Goal: Information Seeking & Learning: Check status

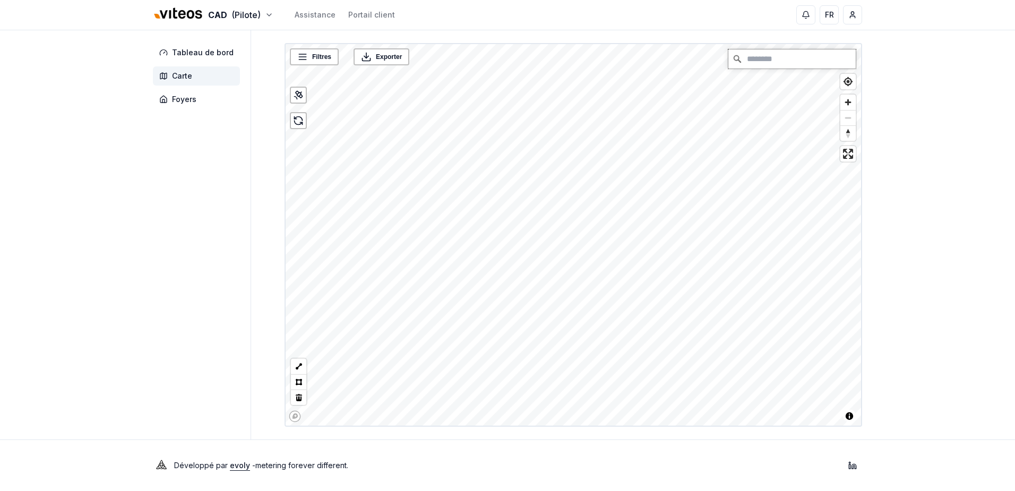
click at [772, 64] on input "Chercher" at bounding box center [791, 58] width 127 height 19
click at [796, 62] on input "**********" at bounding box center [791, 58] width 127 height 19
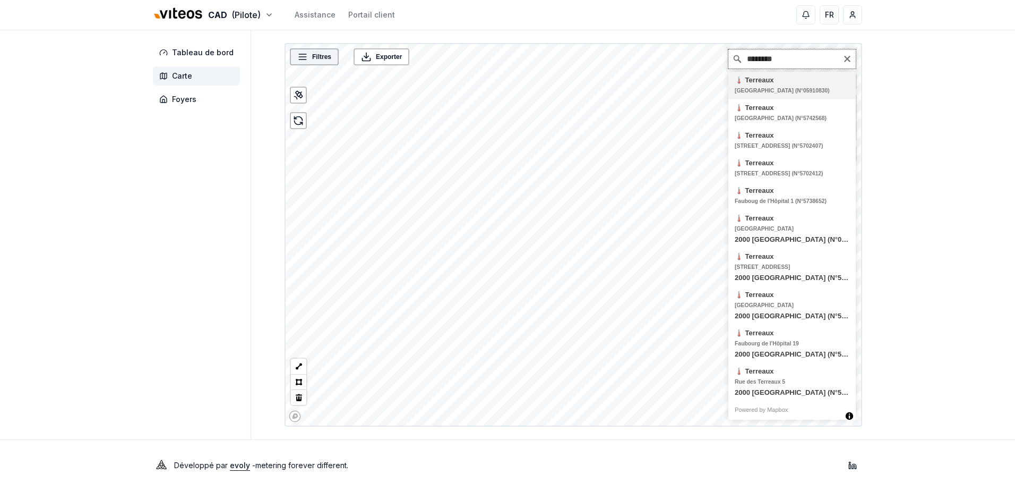
type input "********"
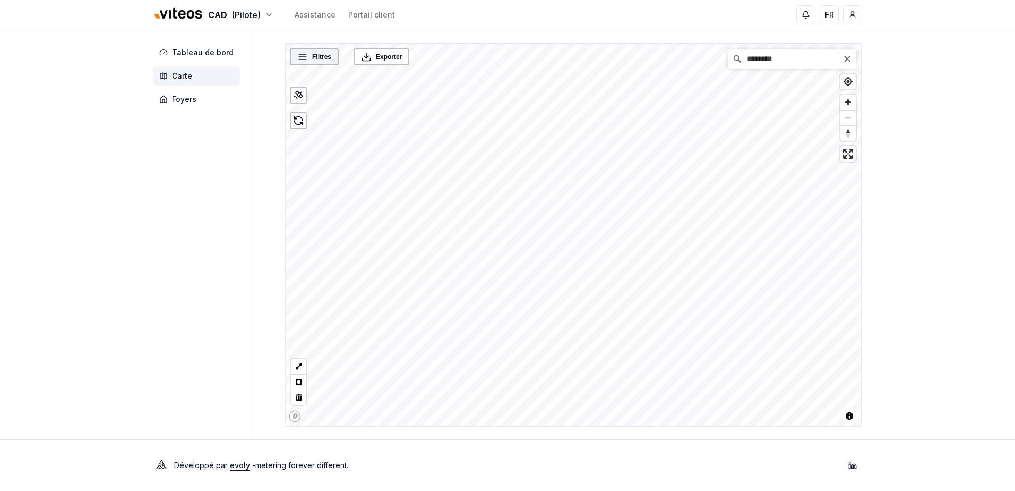
click at [314, 63] on div "Filtres" at bounding box center [314, 56] width 49 height 17
click at [317, 61] on span "Filtres" at bounding box center [321, 57] width 19 height 11
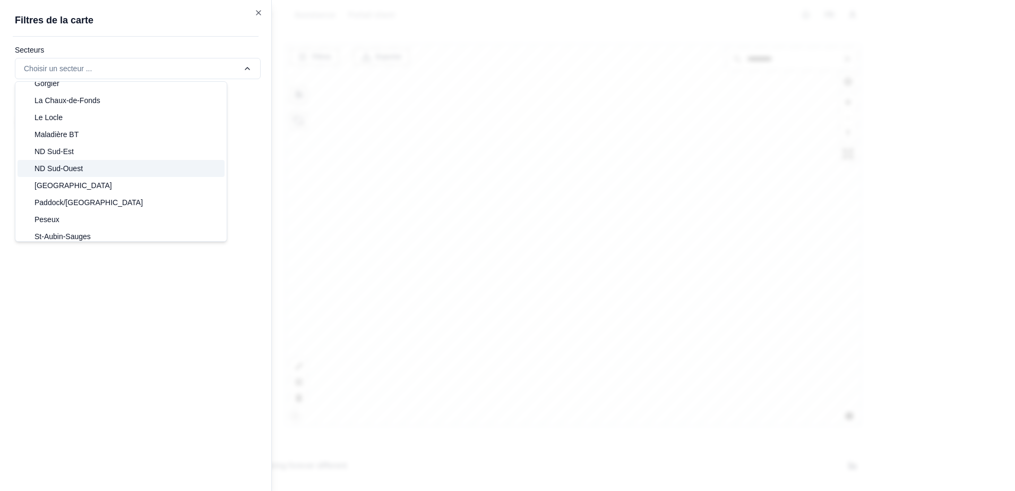
scroll to position [168, 0]
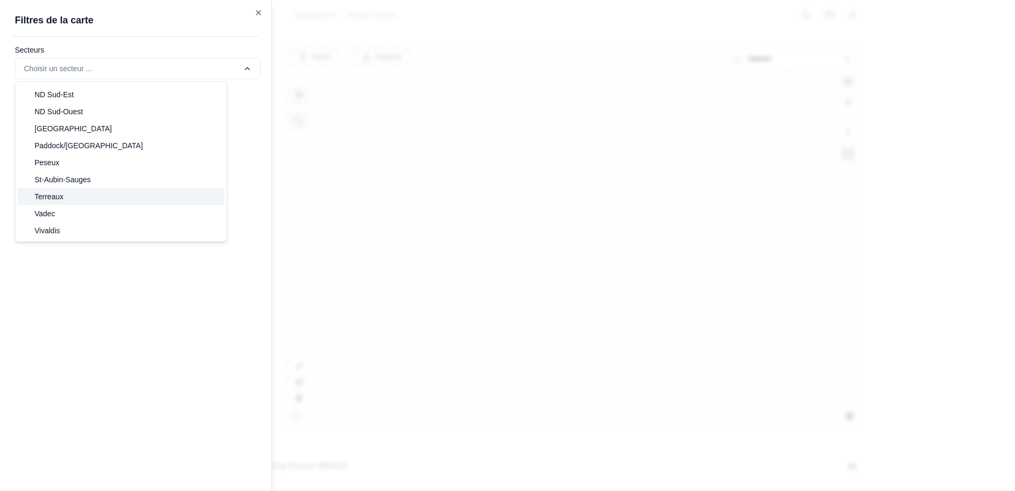
click at [119, 193] on div "Terreaux" at bounding box center [121, 196] width 207 height 17
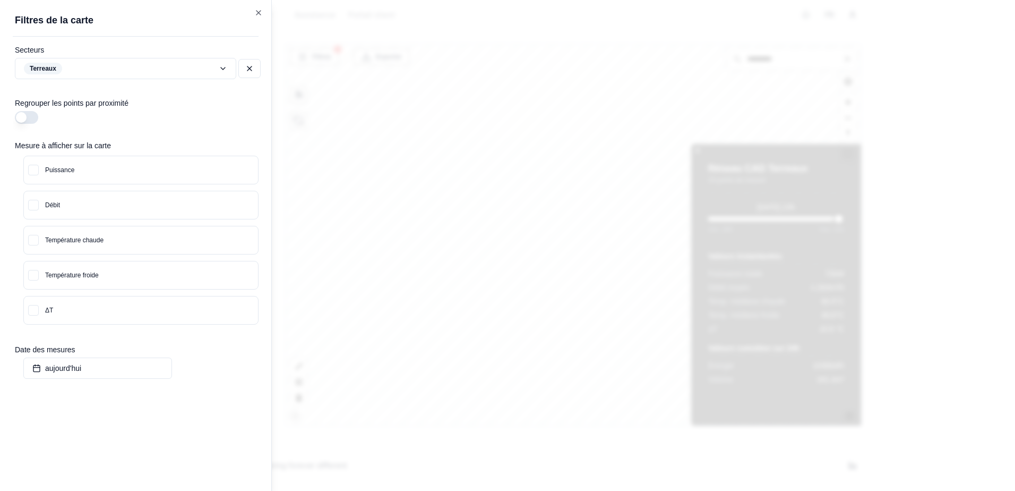
click at [639, 184] on div at bounding box center [507, 245] width 1015 height 491
click at [255, 71] on button at bounding box center [249, 68] width 22 height 19
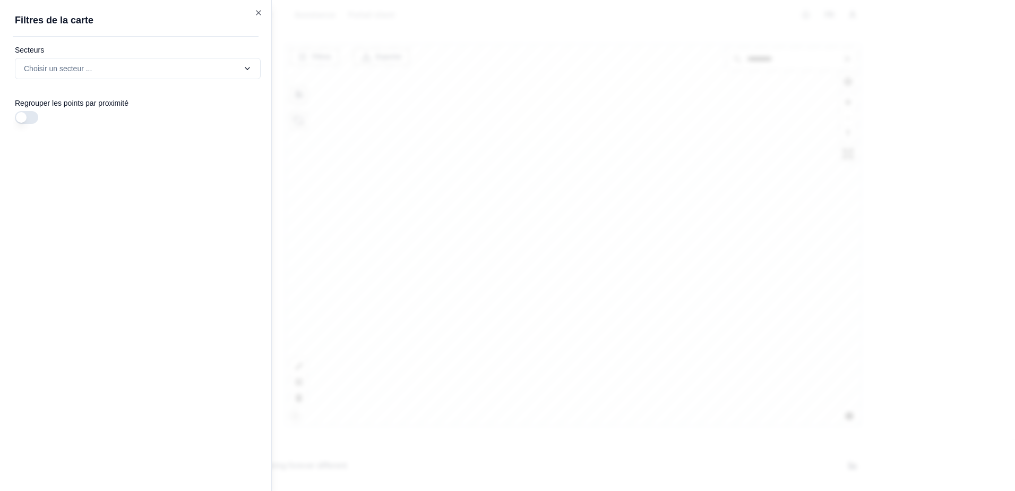
click at [619, 234] on div at bounding box center [507, 245] width 1015 height 491
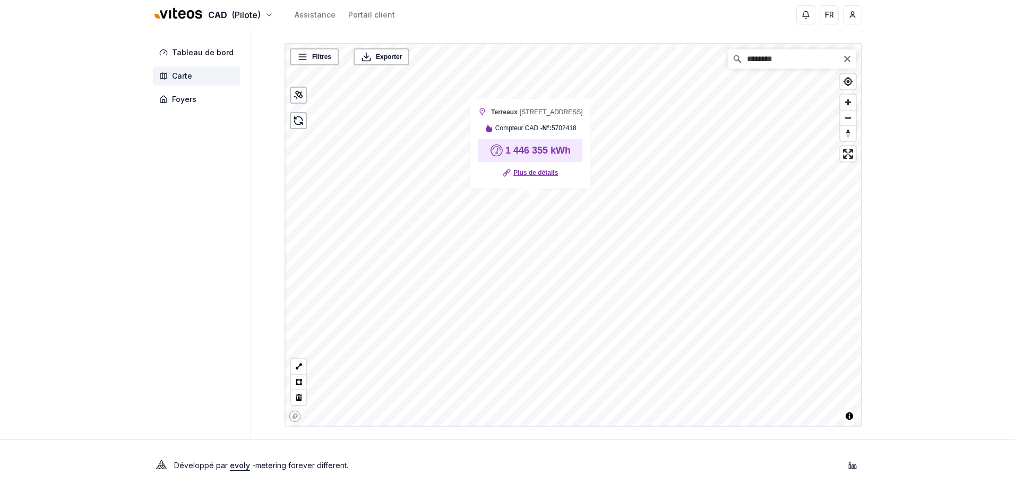
click at [539, 172] on link "Plus de détails" at bounding box center [535, 172] width 45 height 11
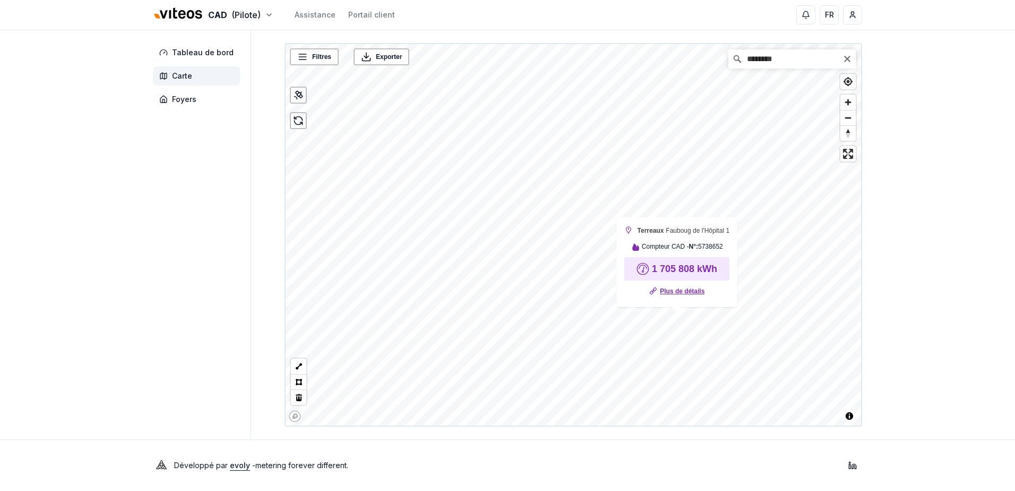
click at [685, 292] on link "Plus de détails" at bounding box center [682, 291] width 45 height 11
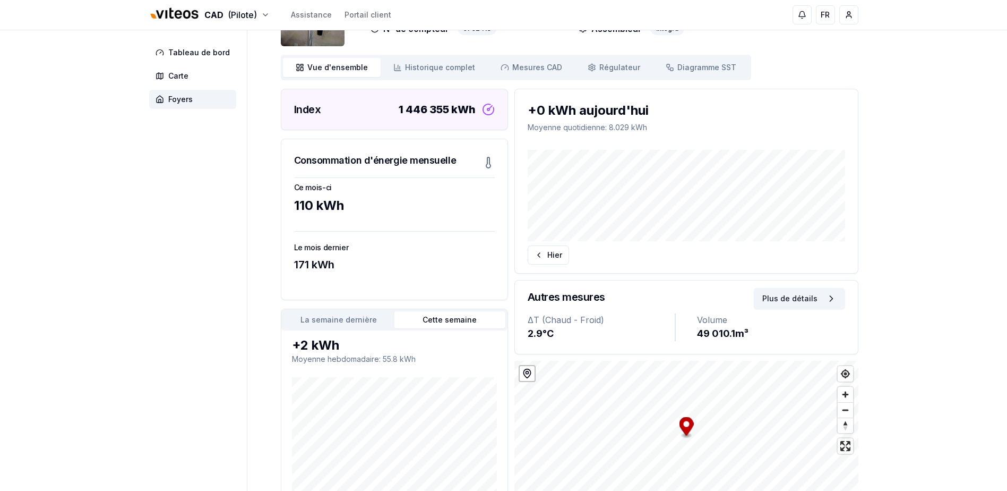
scroll to position [106, 0]
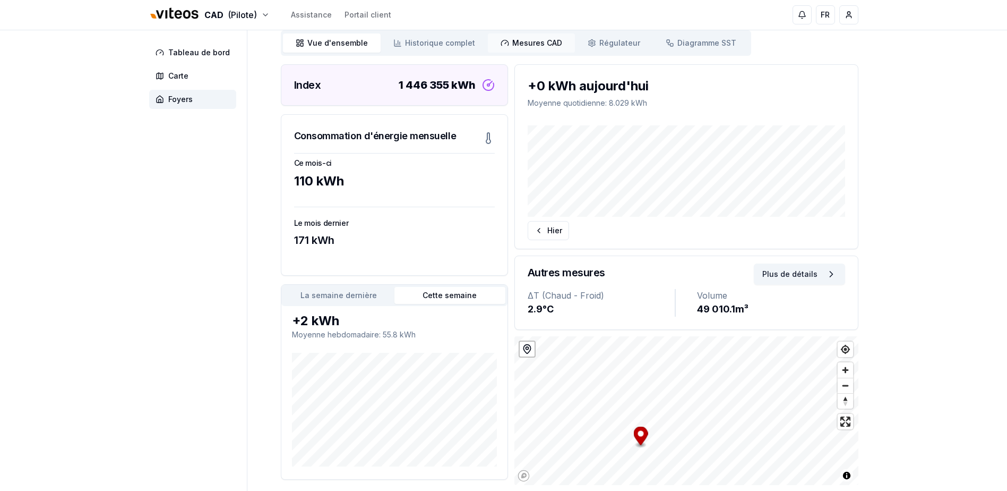
click at [517, 43] on span "Mesures CAD" at bounding box center [537, 43] width 50 height 11
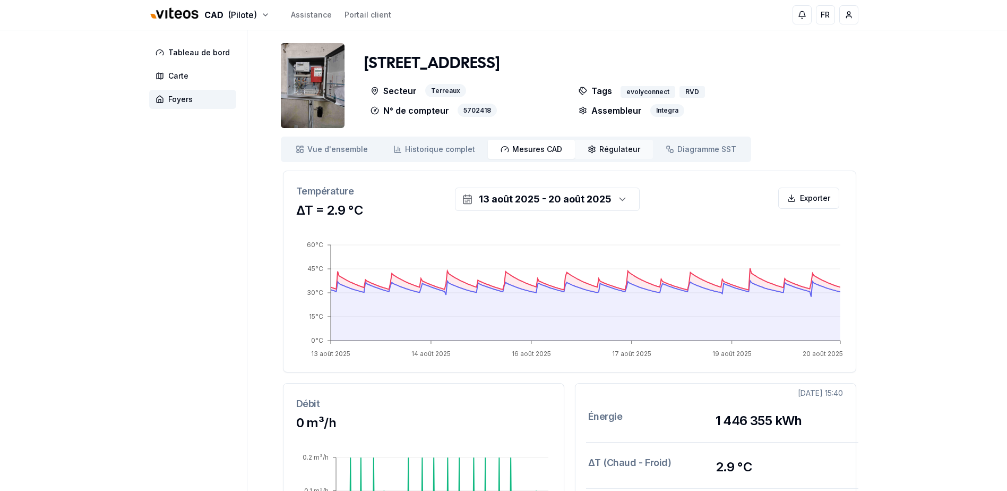
click at [599, 150] on span "Régulateur" at bounding box center [619, 149] width 41 height 11
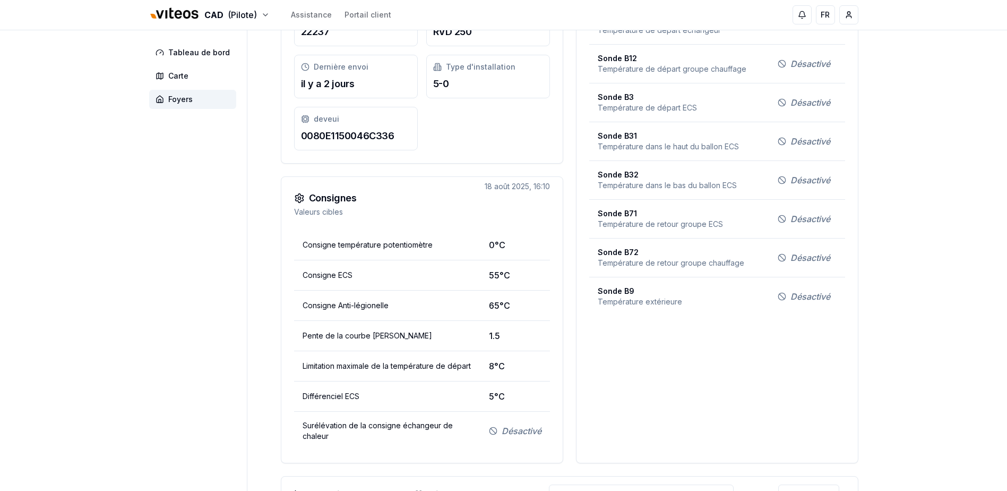
scroll to position [212, 0]
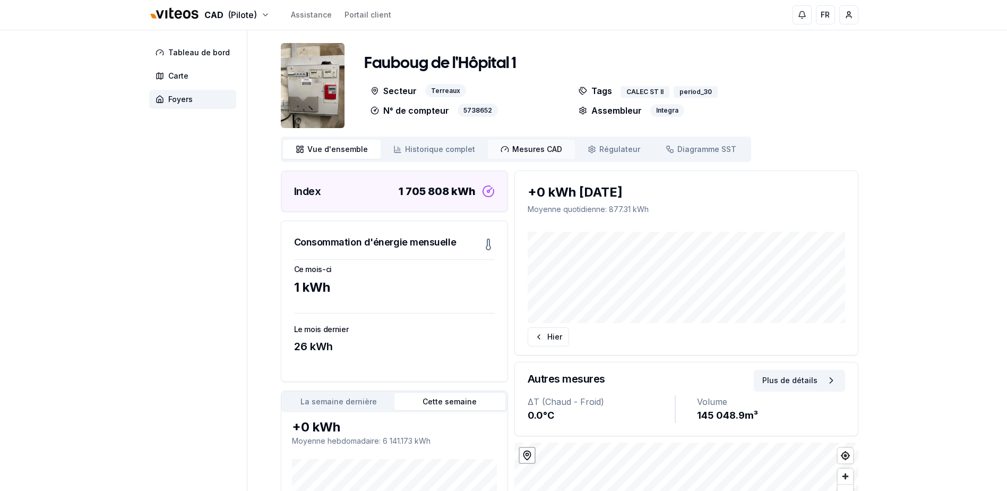
click at [526, 153] on span "Mesures CAD" at bounding box center [537, 149] width 50 height 11
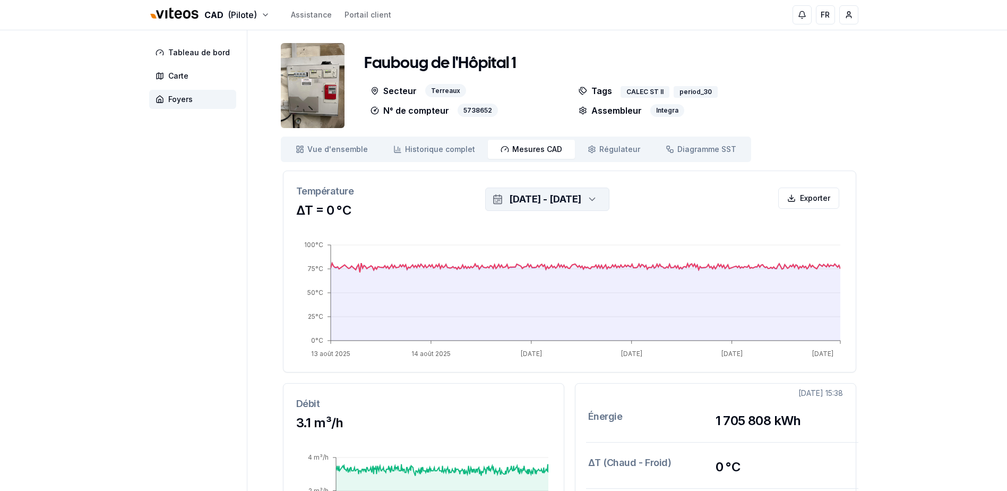
click at [603, 196] on div "button" at bounding box center [591, 199] width 24 height 16
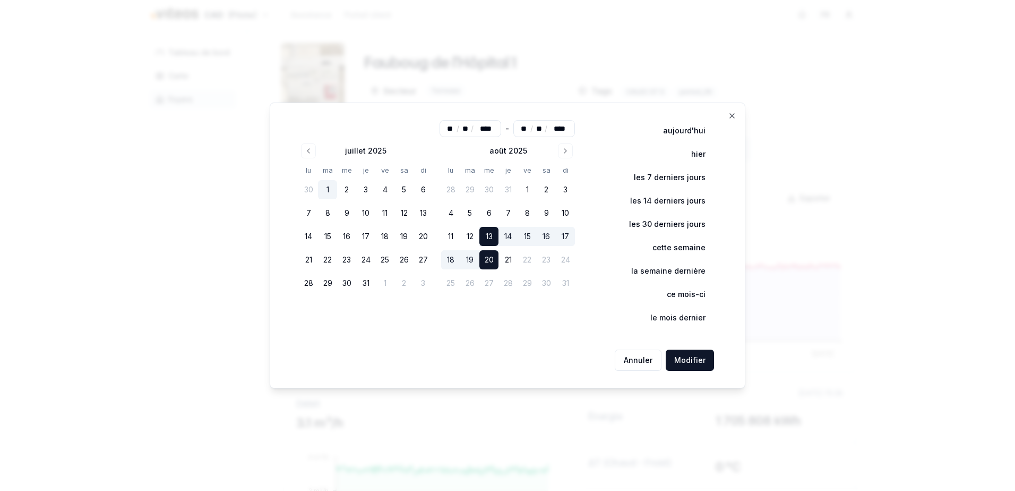
click at [333, 192] on button "1" at bounding box center [327, 189] width 19 height 19
type input "**"
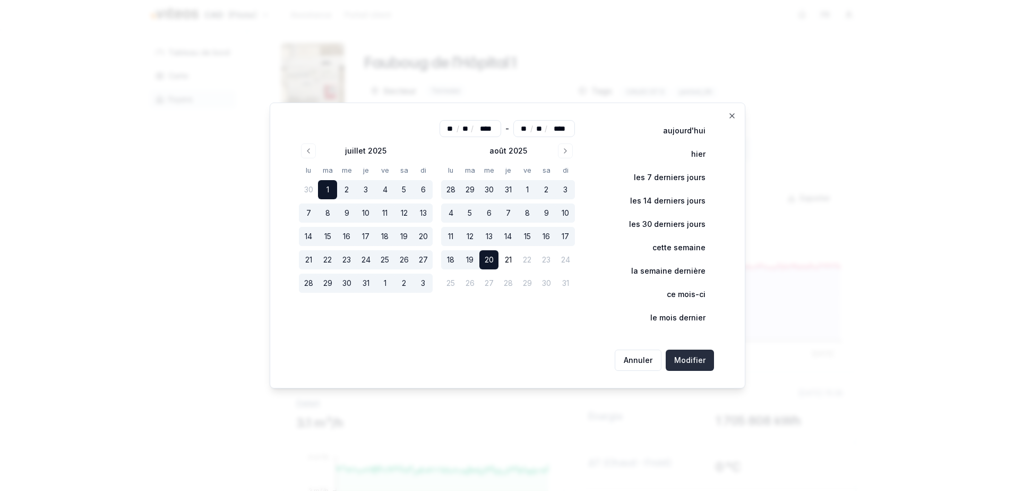
click at [692, 357] on button "Modifier" at bounding box center [690, 359] width 48 height 21
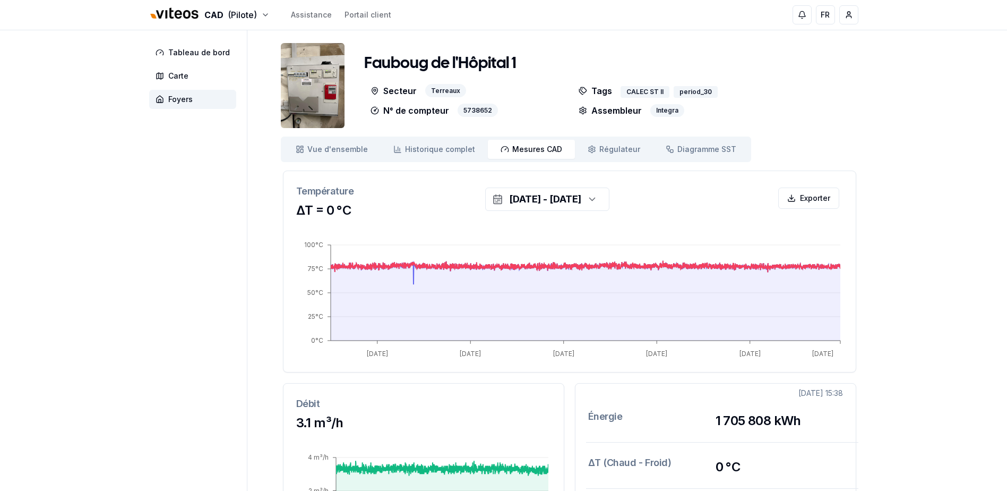
click at [891, 280] on div "CAD (Pilote) Assistance Portail client FR [PERSON_NAME] Tableau de bord Carte F…" at bounding box center [503, 399] width 1007 height 799
click at [616, 150] on span "Régulateur" at bounding box center [619, 149] width 41 height 11
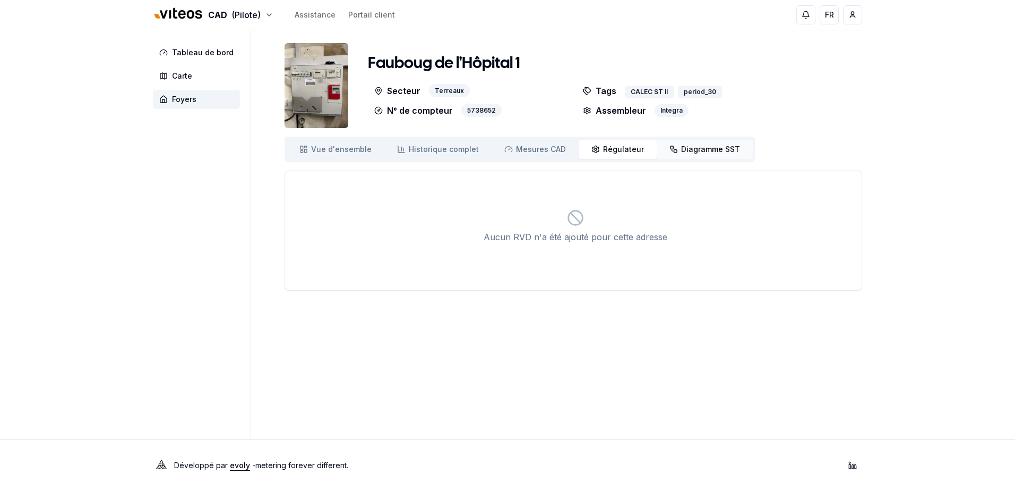
click at [698, 152] on span "Diagramme SST" at bounding box center [710, 149] width 59 height 11
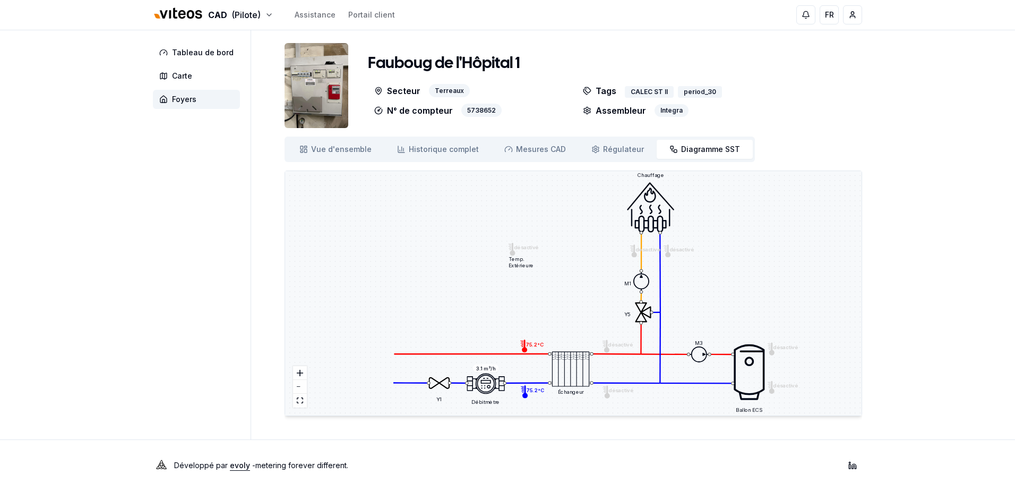
click at [702, 354] on icon at bounding box center [699, 354] width 21 height 21
click at [701, 344] on span "M3" at bounding box center [699, 343] width 8 height 6
click at [353, 148] on span "Vue d'ensemble" at bounding box center [341, 149] width 61 height 11
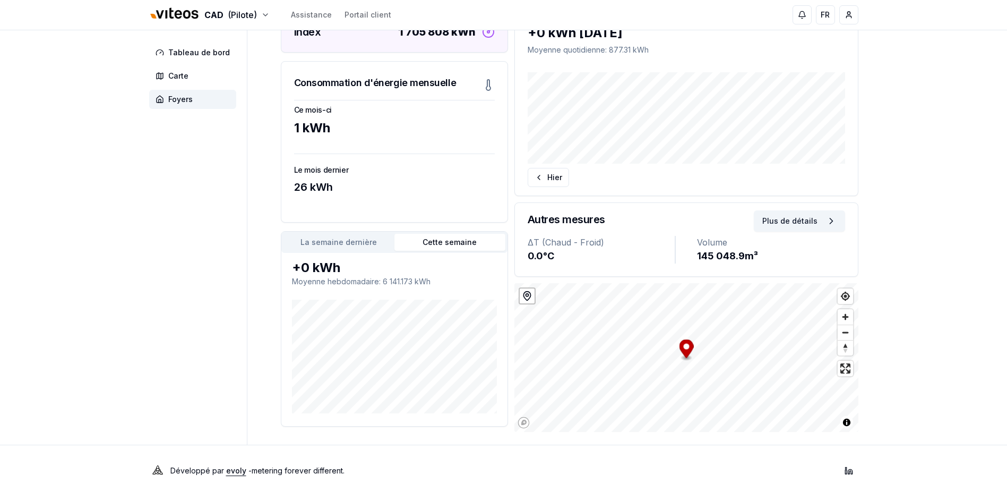
scroll to position [165, 0]
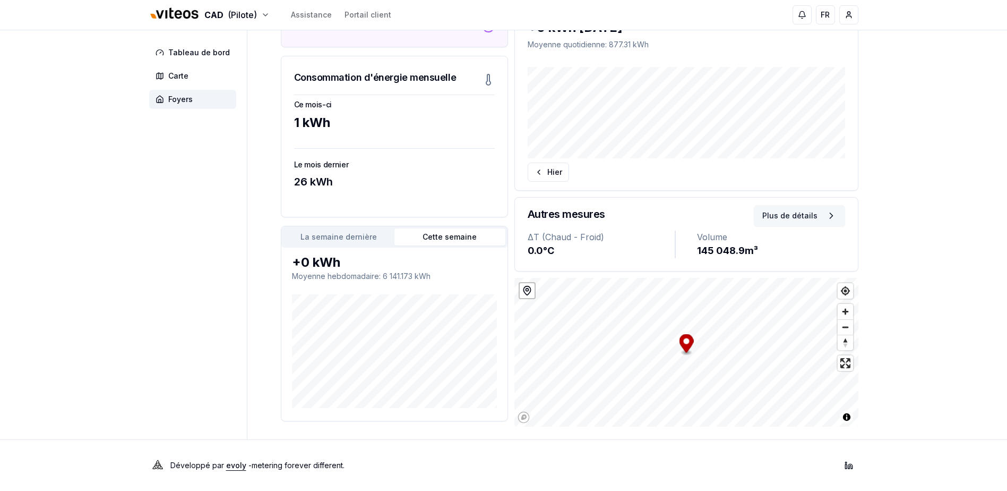
click at [827, 220] on icon at bounding box center [831, 215] width 11 height 11
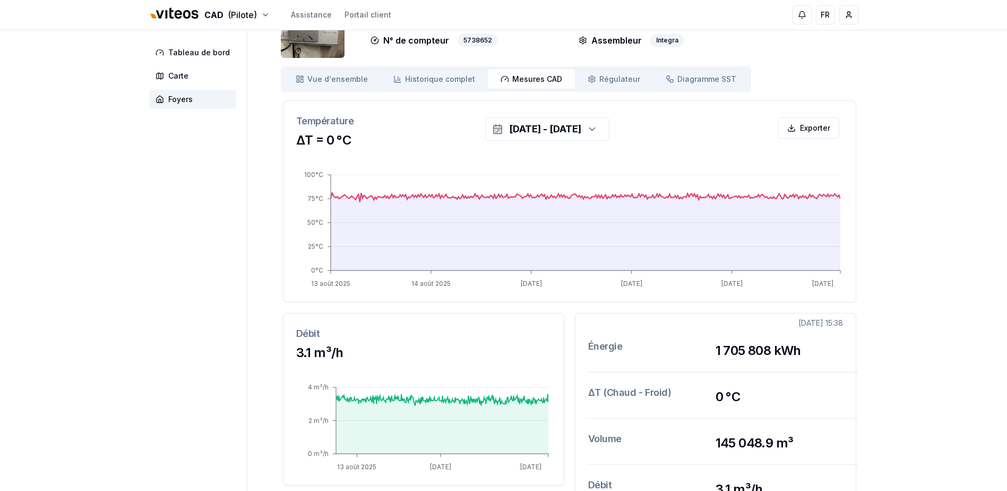
scroll to position [42, 0]
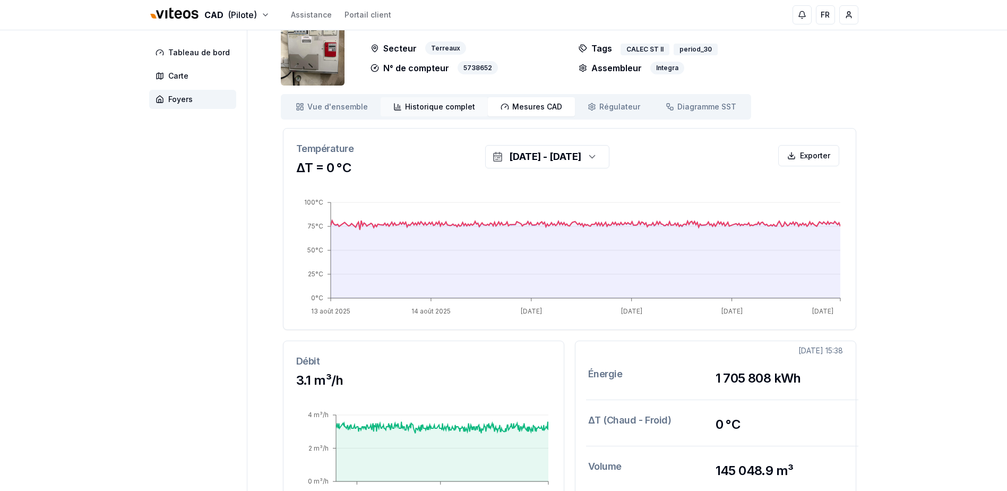
click at [458, 108] on span "Historique complet" at bounding box center [440, 106] width 70 height 11
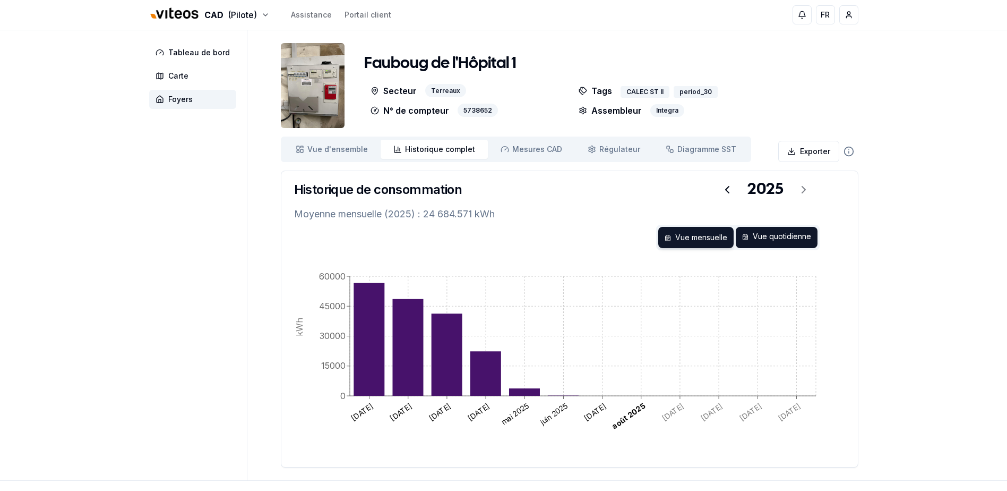
click at [771, 236] on div "Vue quotidienne" at bounding box center [777, 237] width 82 height 21
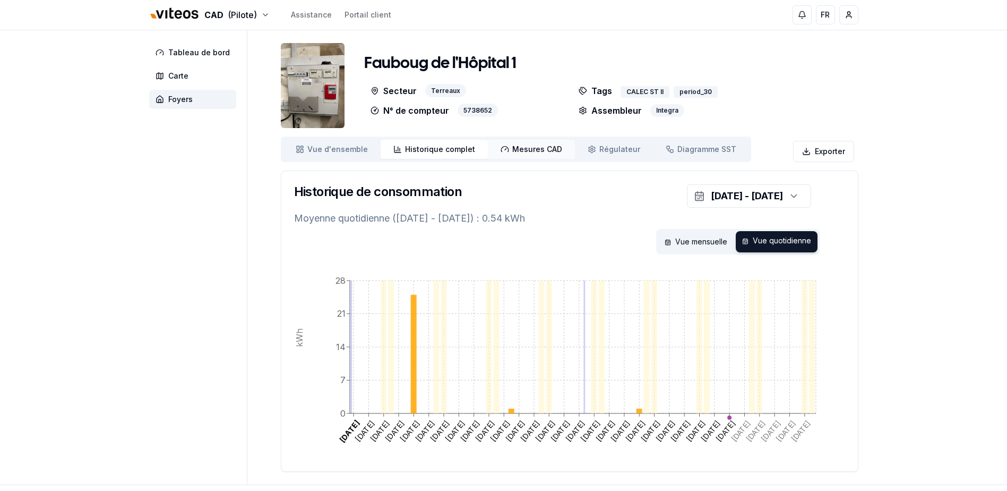
click at [519, 148] on span "Mesures CAD" at bounding box center [537, 149] width 50 height 11
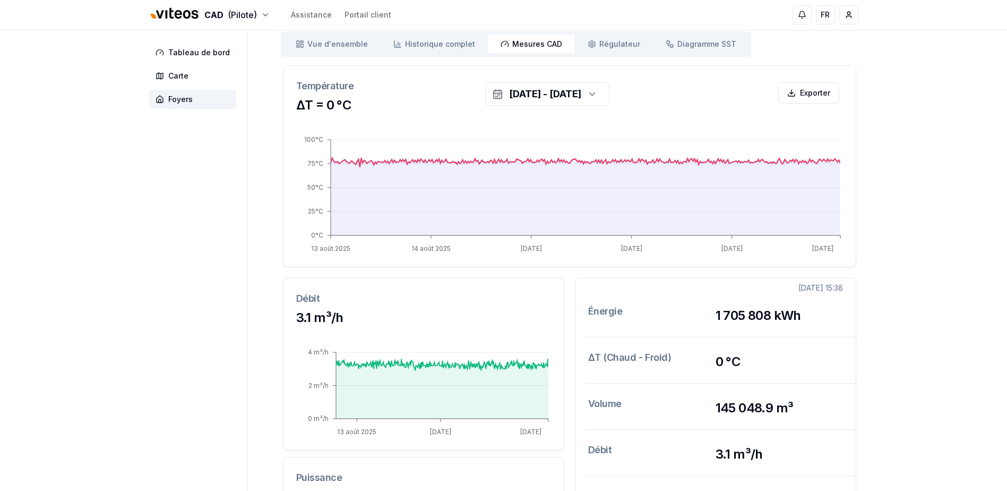
scroll to position [106, 0]
click at [912, 166] on div "CAD (Pilote) Assistance Portail client FR [PERSON_NAME] Tableau de bord Carte F…" at bounding box center [503, 293] width 1007 height 799
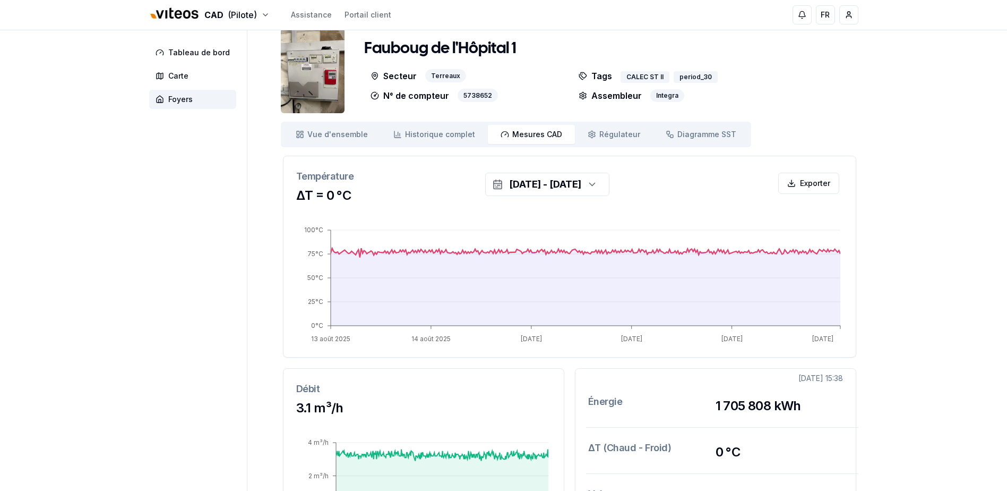
scroll to position [0, 0]
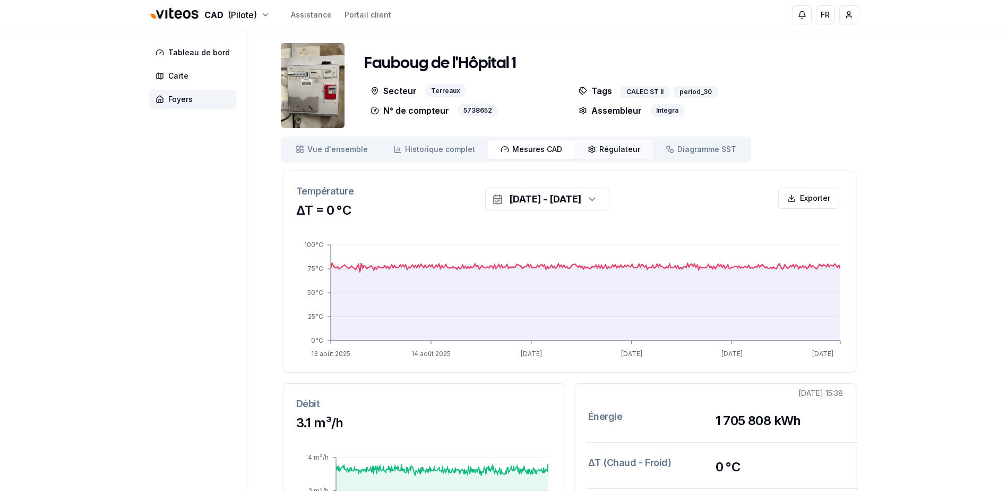
click at [607, 147] on span "Régulateur" at bounding box center [619, 149] width 41 height 11
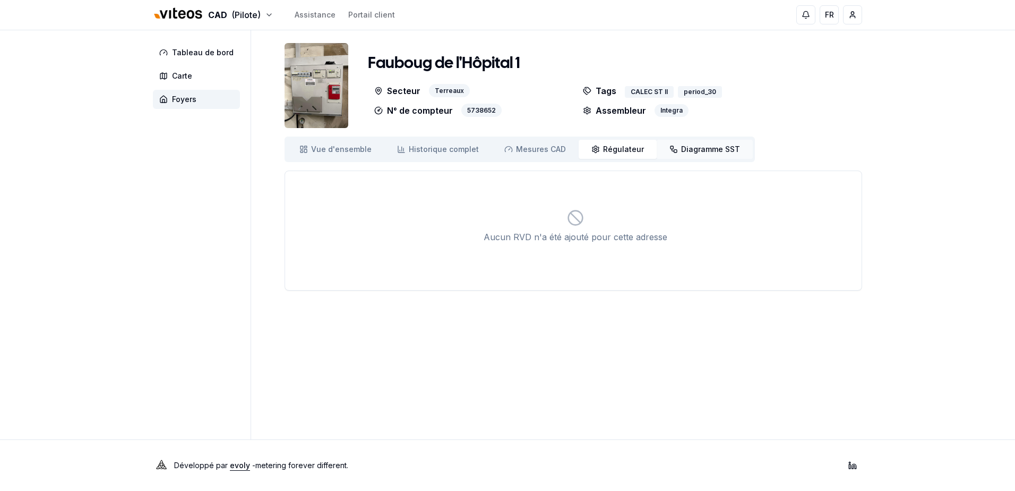
click at [702, 146] on span "Diagramme SST" at bounding box center [710, 149] width 59 height 11
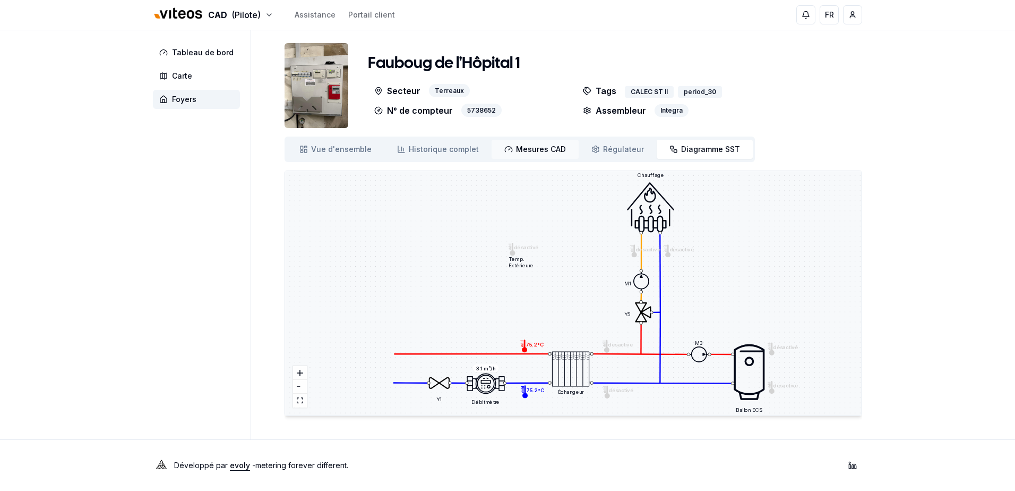
click at [521, 147] on span "Mesures CAD" at bounding box center [541, 149] width 50 height 11
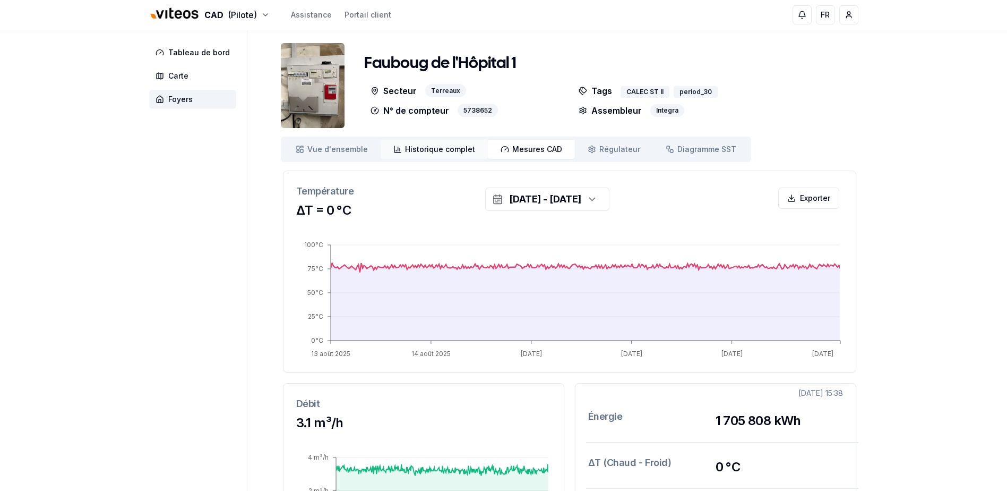
click at [448, 148] on span "Historique complet" at bounding box center [440, 149] width 70 height 11
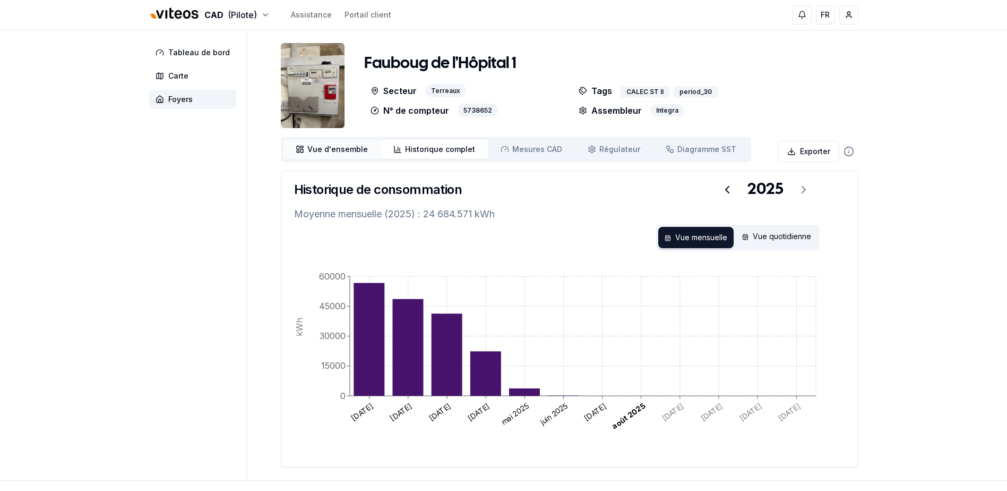
click at [351, 148] on span "Vue d'ensemble" at bounding box center [337, 149] width 61 height 11
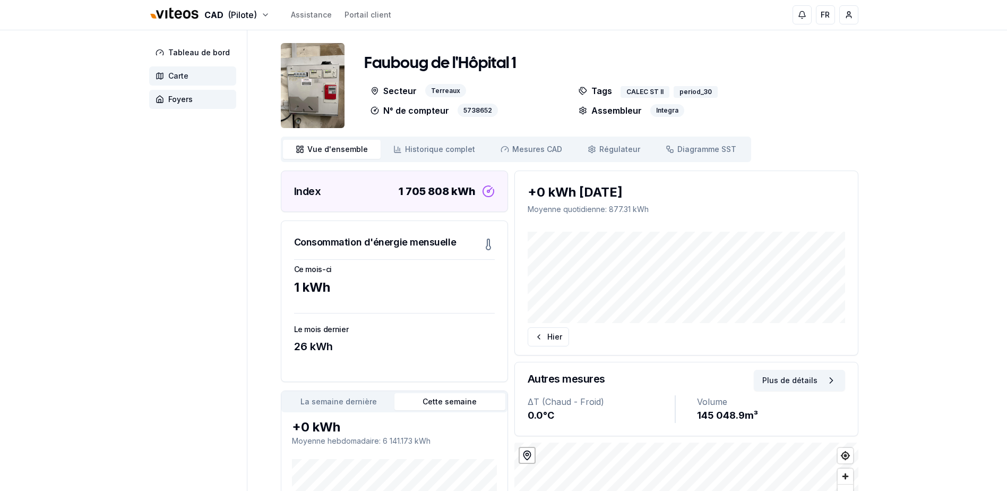
click at [186, 76] on span "Carte" at bounding box center [178, 76] width 20 height 11
